Goal: Task Accomplishment & Management: Complete application form

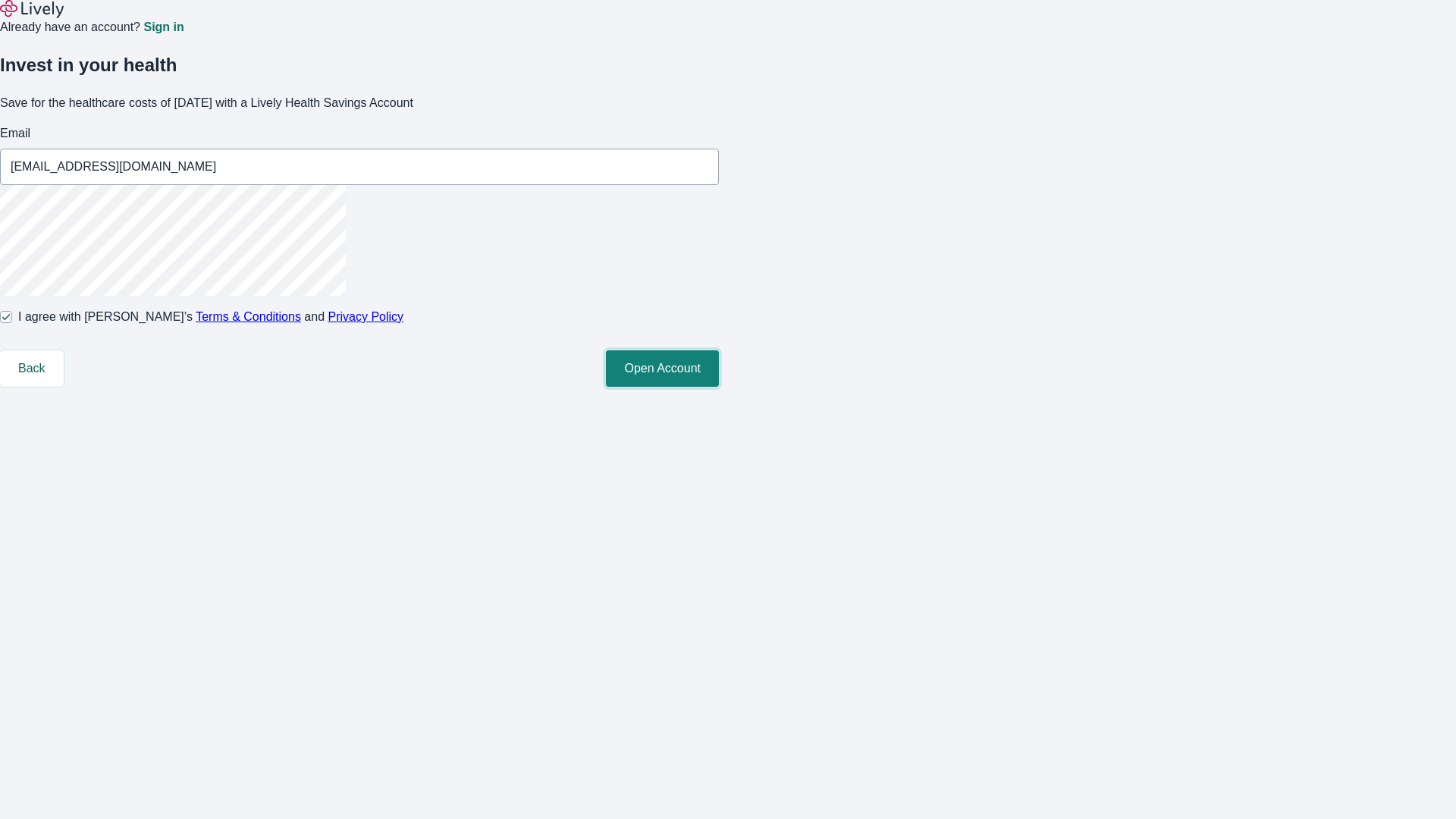
click at [719, 387] on button "Open Account" at bounding box center [663, 369] width 113 height 37
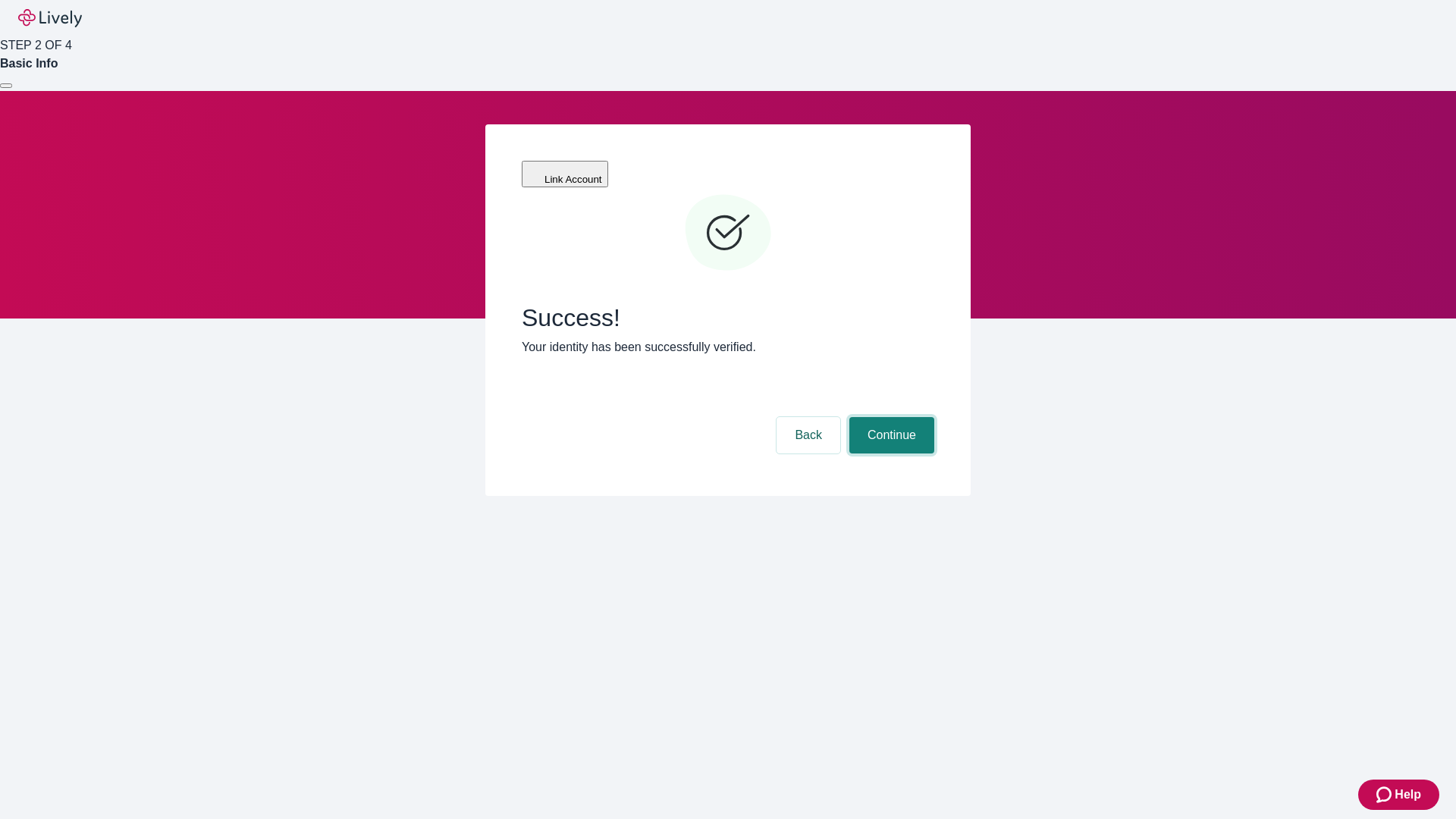
click at [889, 417] on button "Continue" at bounding box center [891, 435] width 85 height 37
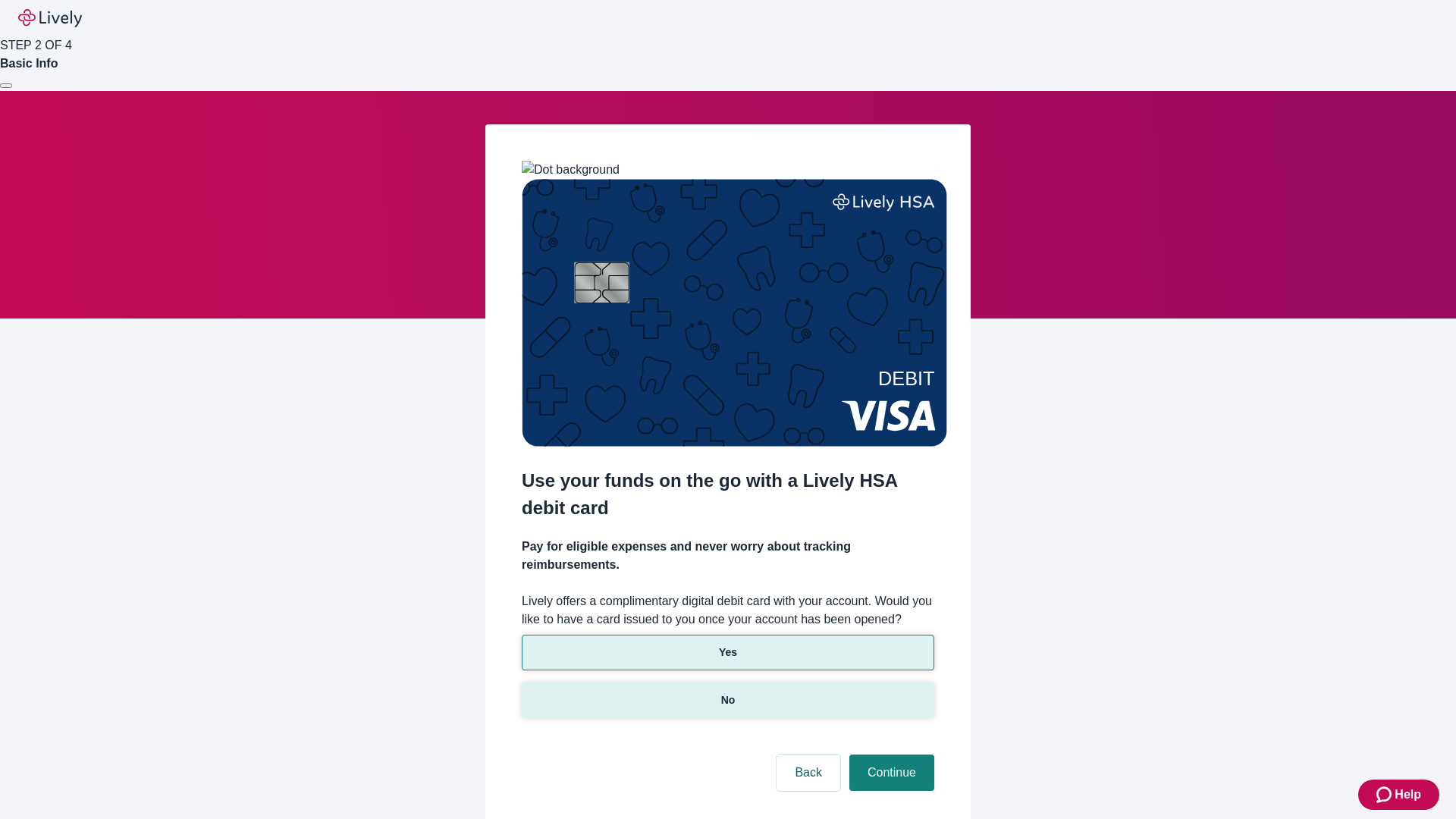
click at [727, 693] on p "No" at bounding box center [728, 701] width 14 height 16
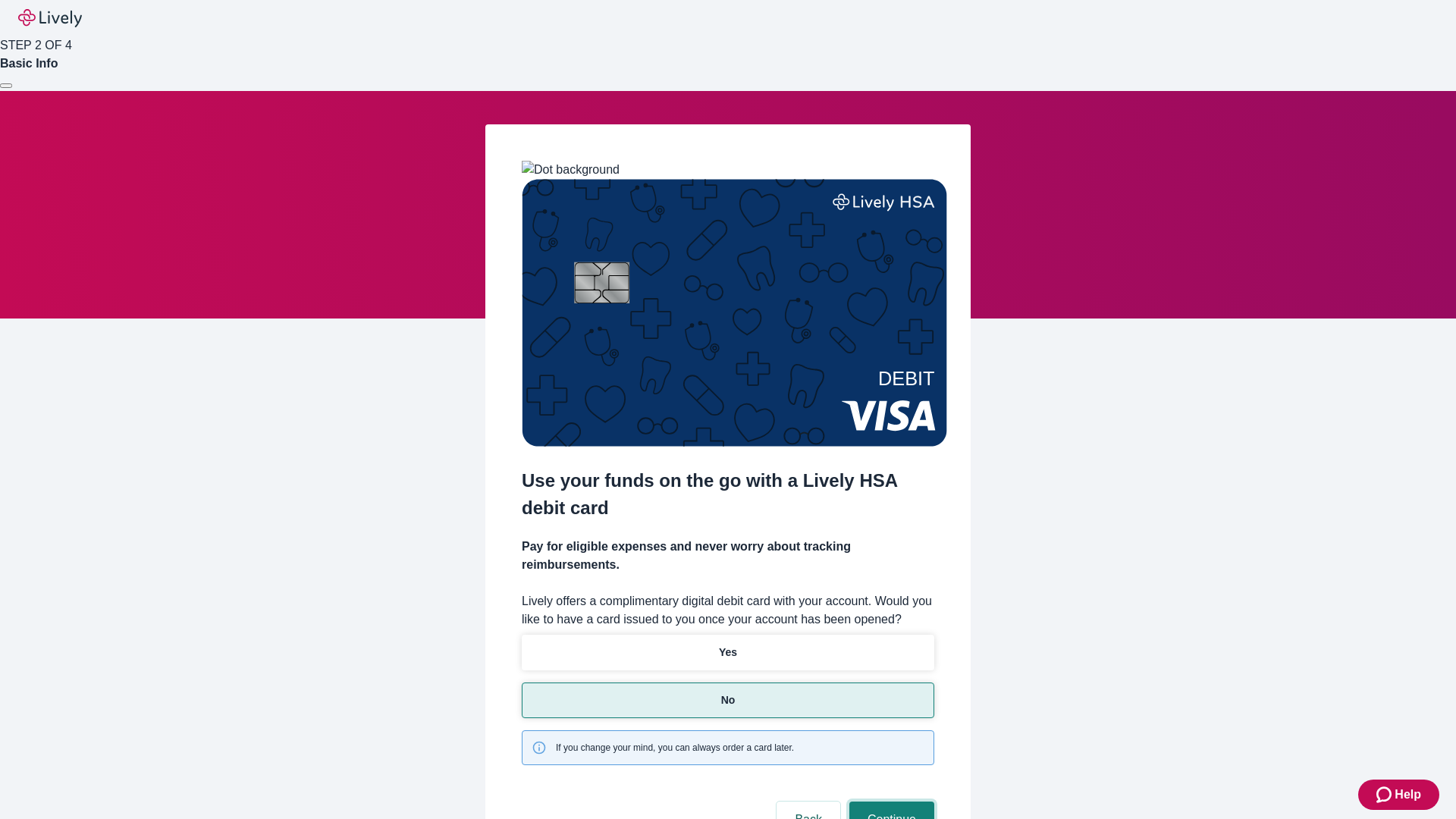
click at [889, 802] on button "Continue" at bounding box center [891, 820] width 85 height 37
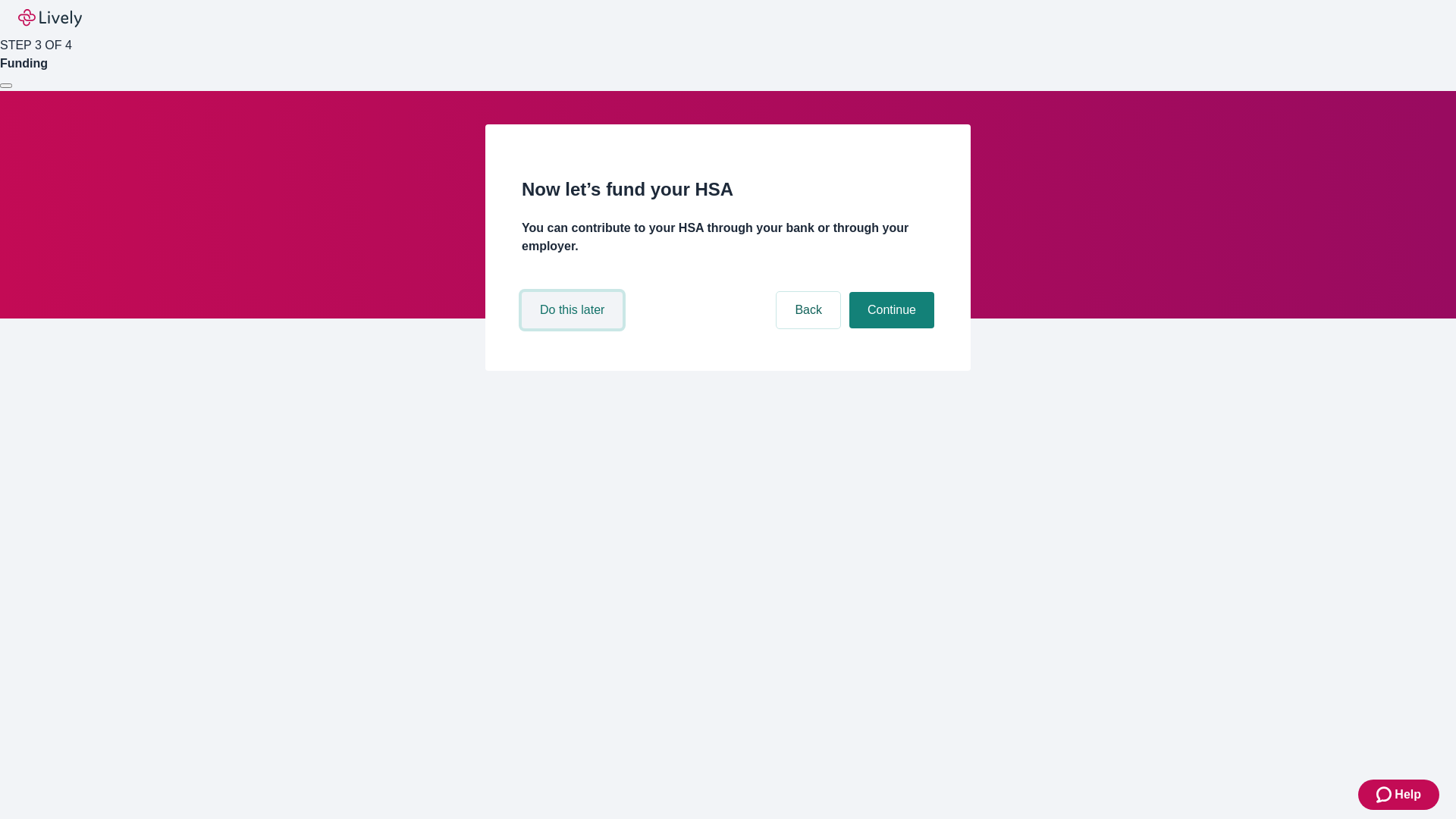
click at [574, 328] on button "Do this later" at bounding box center [572, 310] width 100 height 37
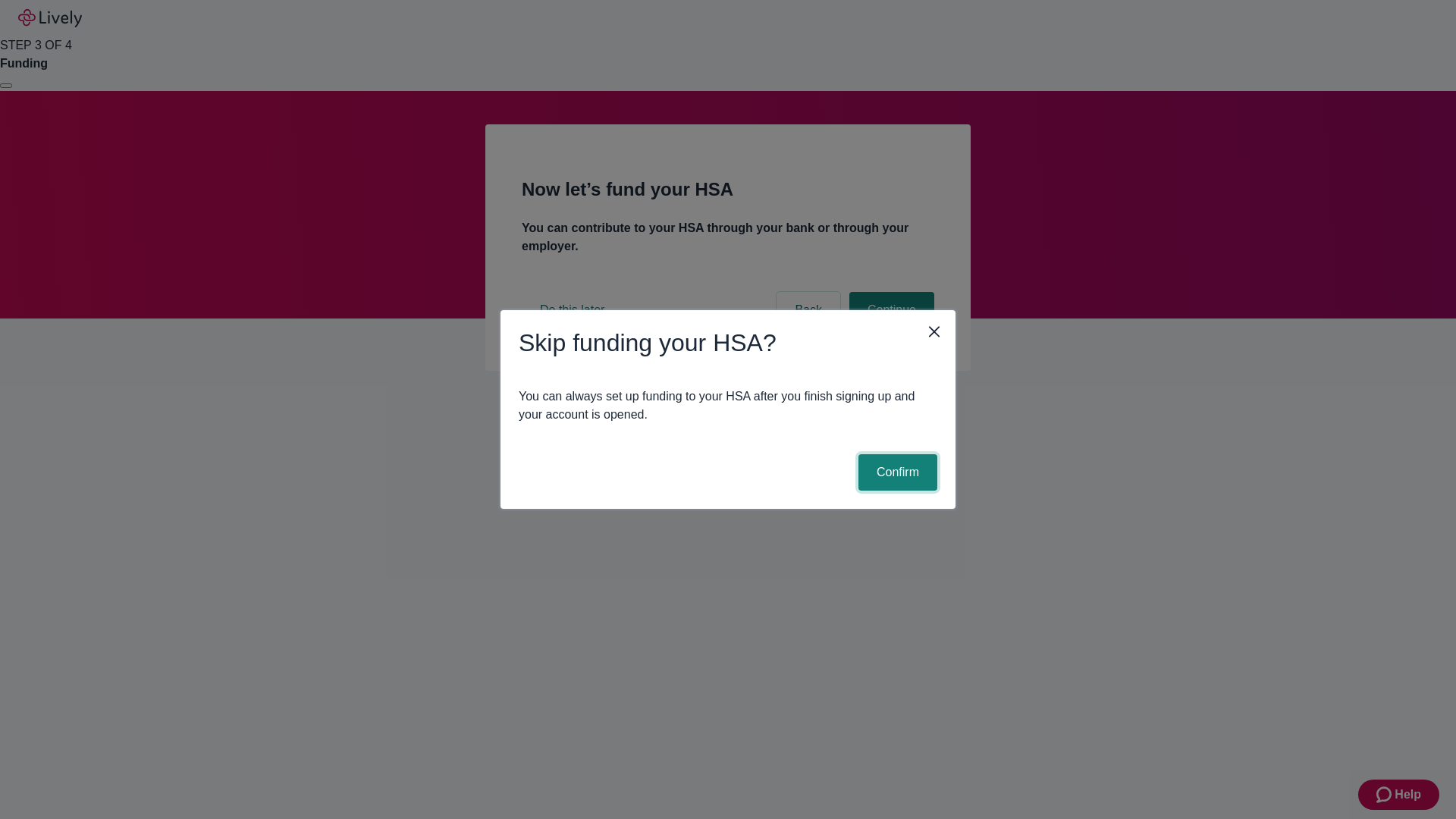
click at [896, 473] on button "Confirm" at bounding box center [897, 473] width 79 height 37
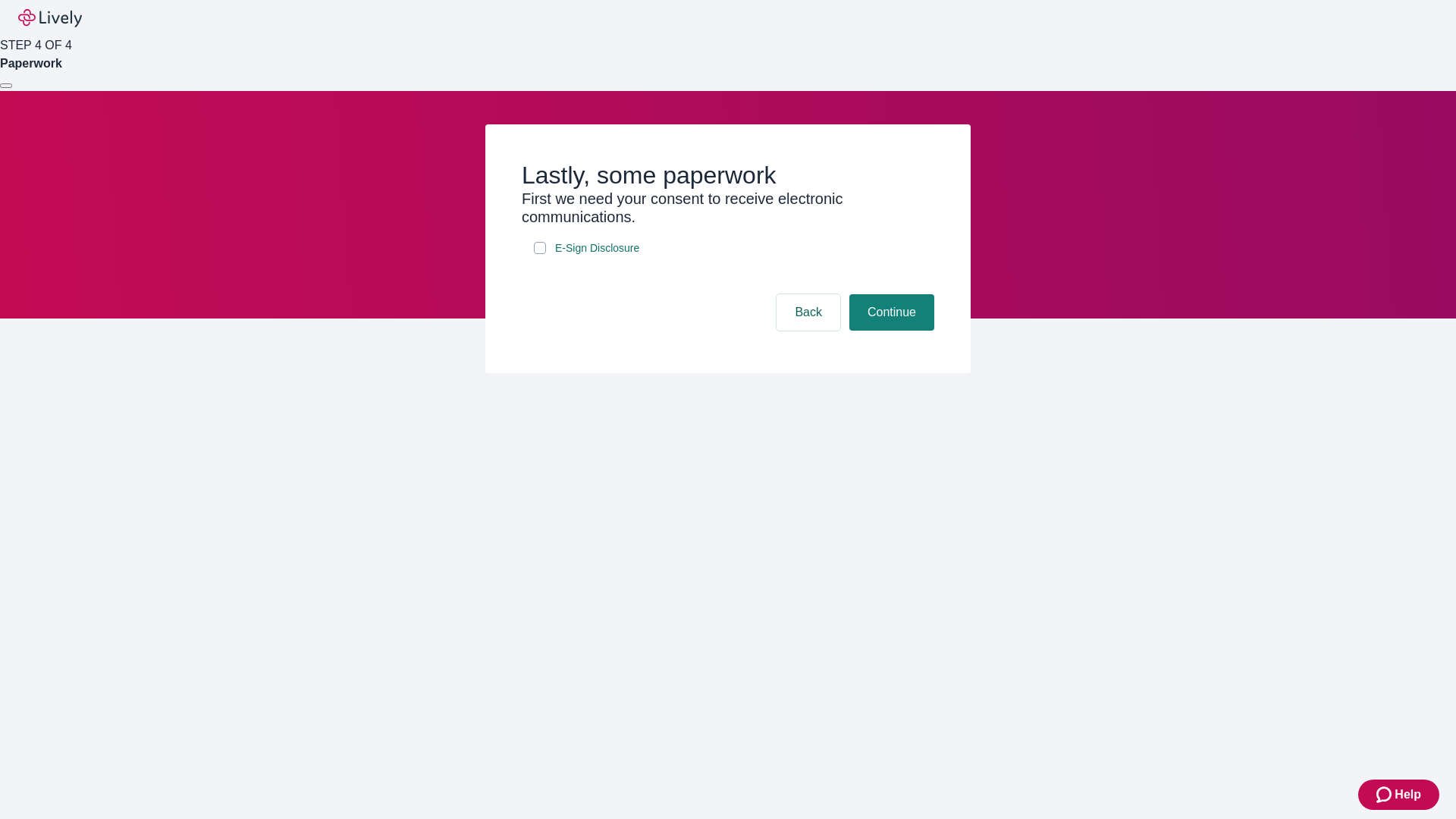
click at [540, 254] on input "E-Sign Disclosure" at bounding box center [540, 248] width 13 height 13
checkbox input "true"
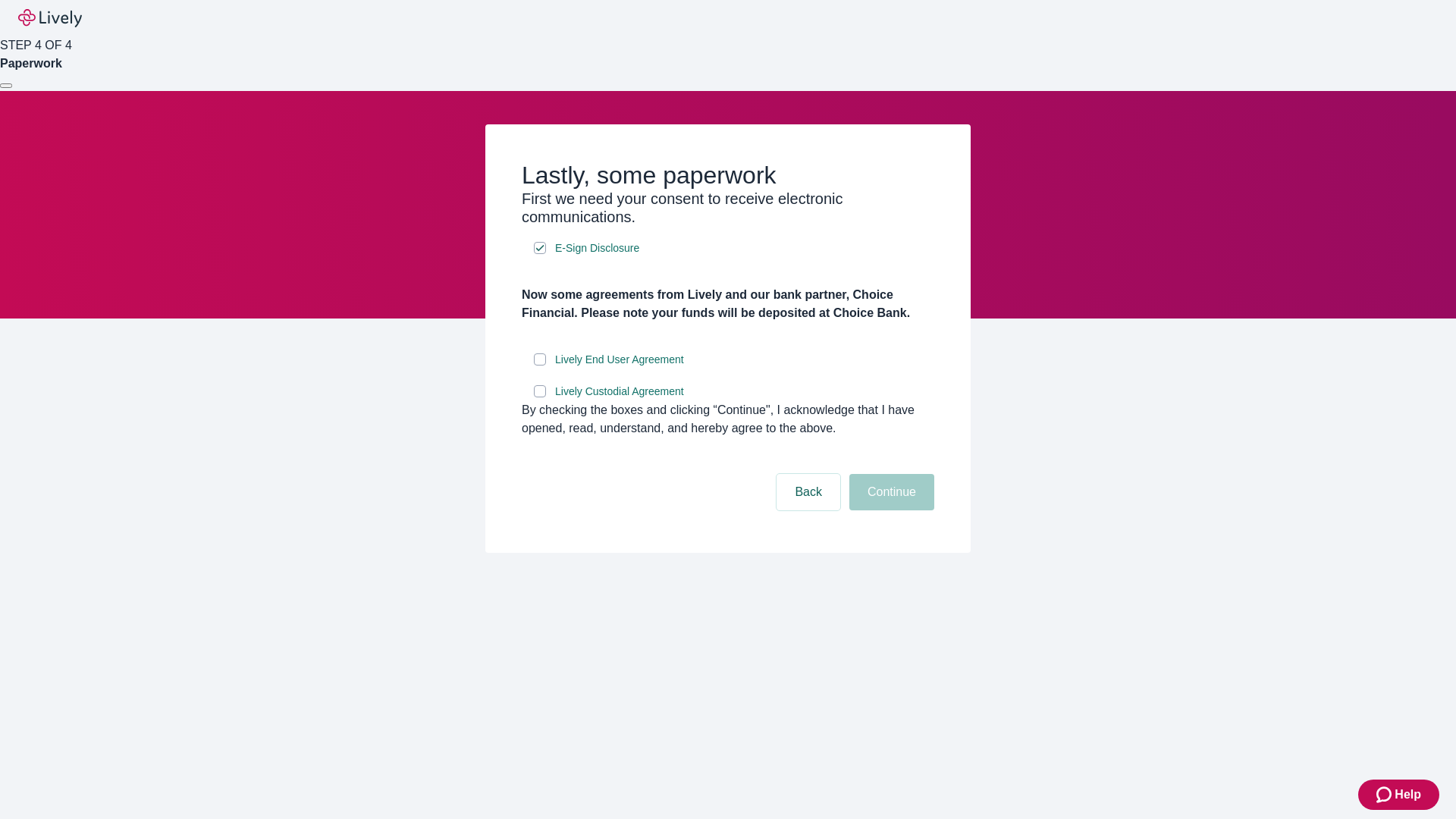
click at [540, 366] on input "Lively End User Agreement" at bounding box center [540, 360] width 13 height 13
checkbox input "true"
click at [540, 397] on input "Lively Custodial Agreement" at bounding box center [540, 392] width 13 height 13
checkbox input "true"
click at [889, 510] on button "Continue" at bounding box center [891, 492] width 85 height 37
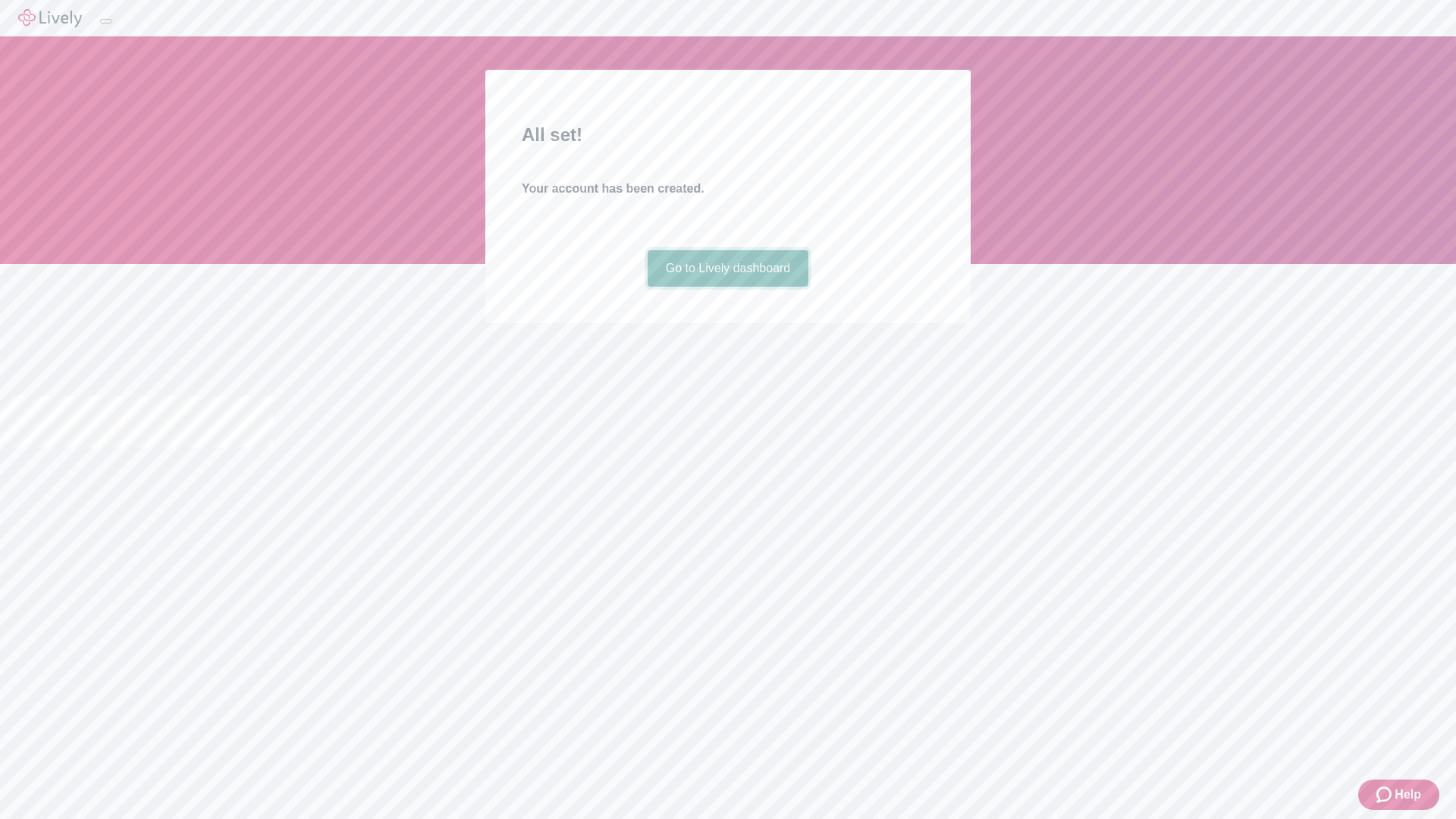
click at [727, 287] on link "Go to Lively dashboard" at bounding box center [728, 268] width 161 height 37
